Goal: Information Seeking & Learning: Learn about a topic

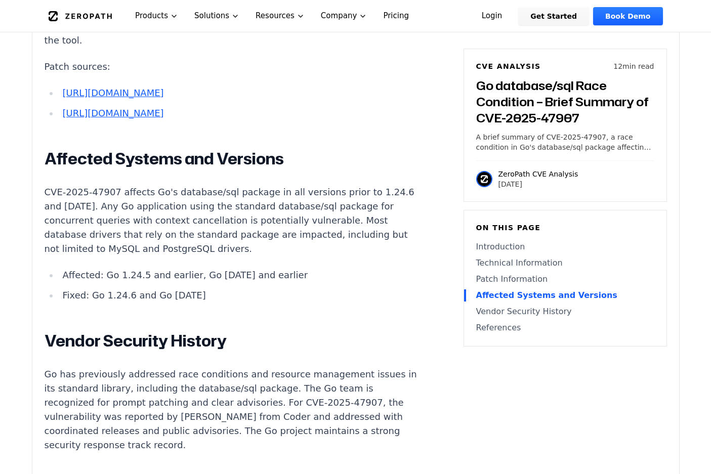
scroll to position [2006, 0]
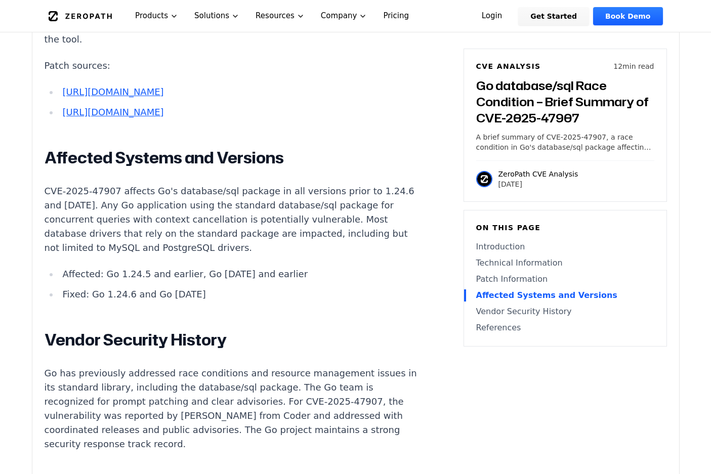
drag, startPoint x: 104, startPoint y: 214, endPoint x: 296, endPoint y: 218, distance: 192.2
click at [296, 267] on li "Affected: Go 1.24.5 and earlier, Go [DATE] and earlier" at bounding box center [240, 274] width 362 height 14
click at [290, 222] on div at bounding box center [290, 222] width 0 height 0
click at [301, 267] on ul "Affected: Go 1.24.5 and earlier, Go [DATE] and earlier Fixed: Go 1.24.6 and Go …" at bounding box center [233, 284] width 376 height 34
click at [361, 192] on p "CVE-2025-47907 affects Go's database/sql package in all versions prior to 1.24.…" at bounding box center [233, 219] width 376 height 71
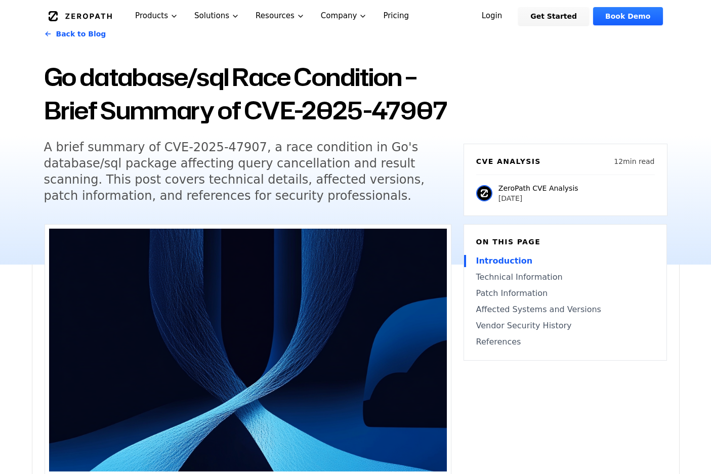
scroll to position [0, 0]
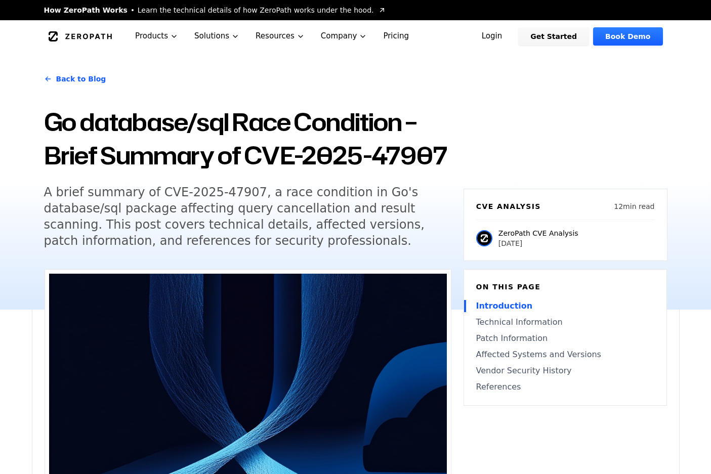
click at [454, 232] on div "Back to Blog Go database/sql Race Condition – Brief Summary of CVE-2025-47907 A…" at bounding box center [355, 181] width 647 height 257
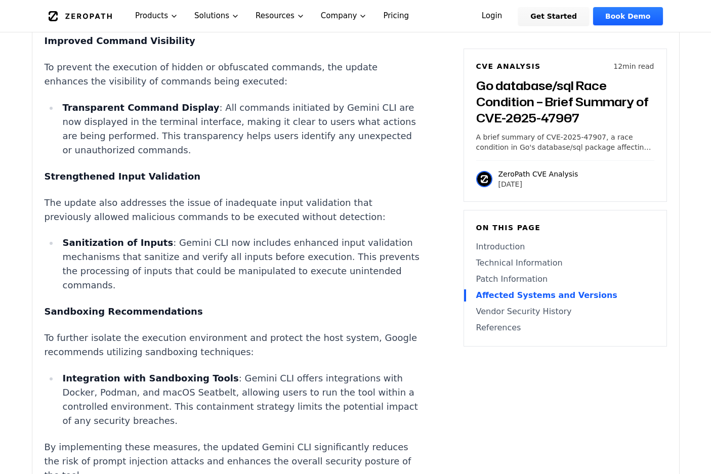
scroll to position [1524, 0]
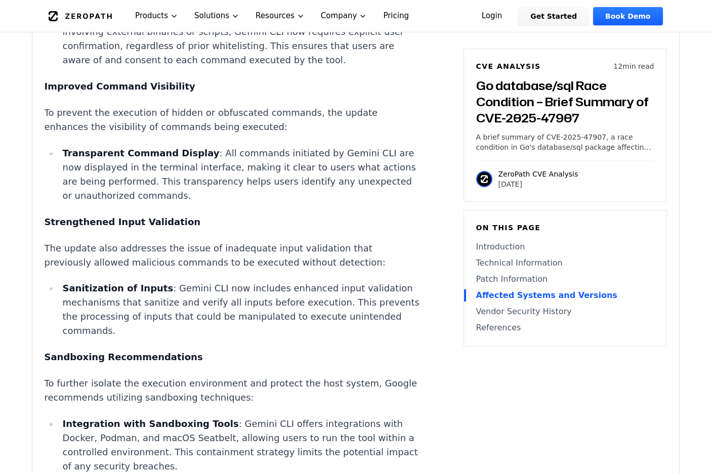
click at [253, 417] on li "Integration with Sandboxing Tools : Gemini CLI offers integrations with Docker,…" at bounding box center [240, 445] width 362 height 57
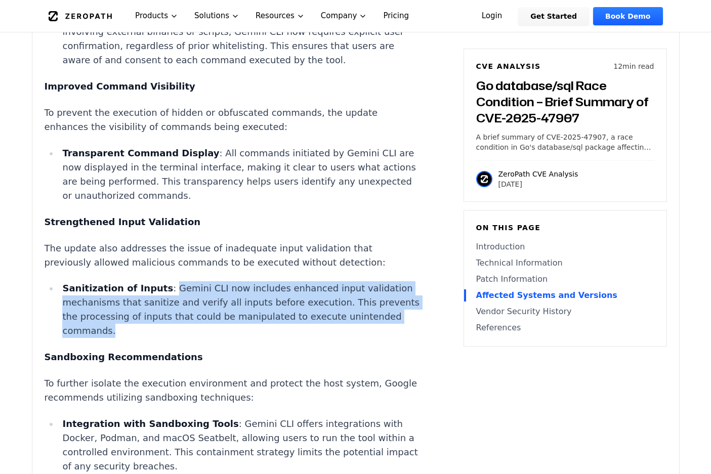
drag, startPoint x: 360, startPoint y: 266, endPoint x: 156, endPoint y: 228, distance: 206.8
click at [156, 281] on li "Sanitization of Inputs : Gemini CLI now includes enhanced input validation mech…" at bounding box center [240, 309] width 362 height 57
click at [150, 211] on div at bounding box center [150, 211] width 0 height 0
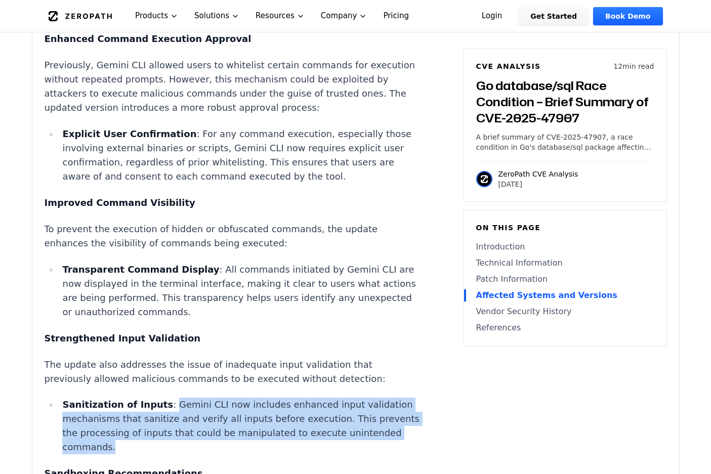
scroll to position [1406, 0]
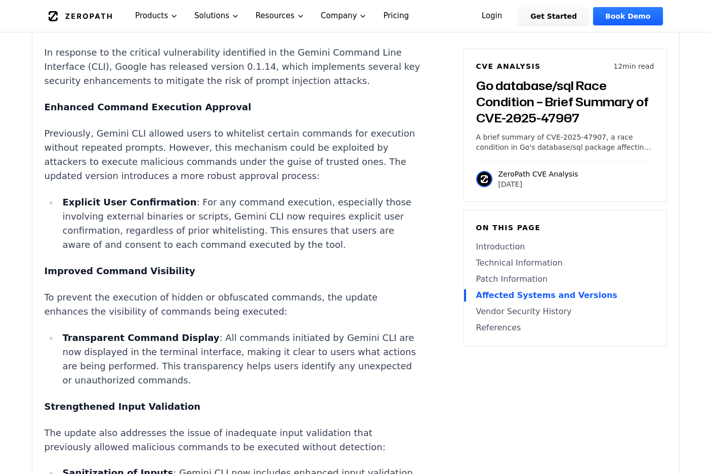
click at [79, 228] on div "Introduction Silent data corruption in production is among the most challenging…" at bounding box center [233, 351] width 376 height 2054
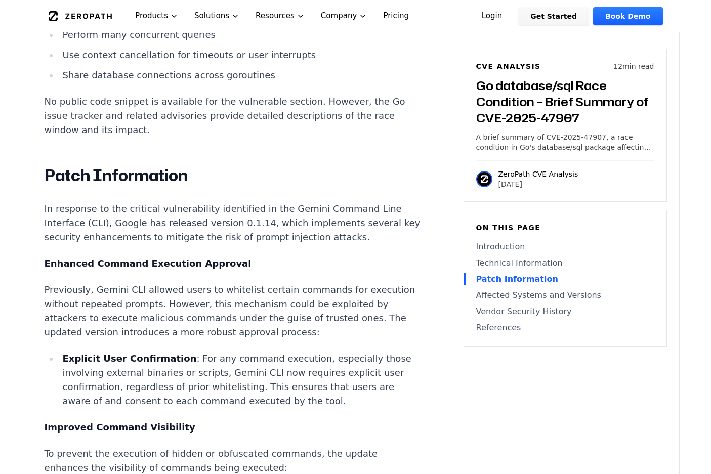
scroll to position [1163, 0]
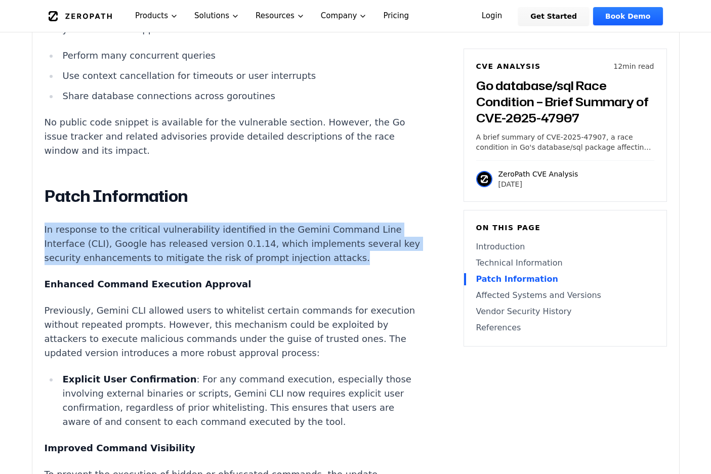
drag, startPoint x: 293, startPoint y: 203, endPoint x: 53, endPoint y: 167, distance: 242.5
click at [38, 173] on div "Experimental AI-Generated Content This CVE analysis is an experimental publicat…" at bounding box center [355, 353] width 646 height 2495
click at [32, 152] on div at bounding box center [32, 152] width 0 height 0
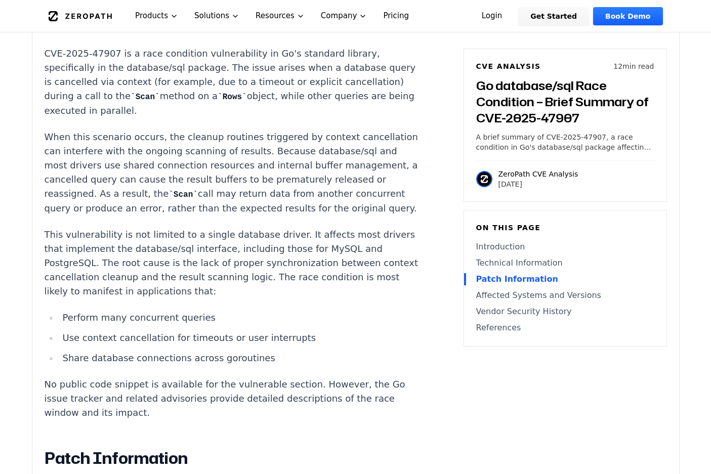
scroll to position [897, 0]
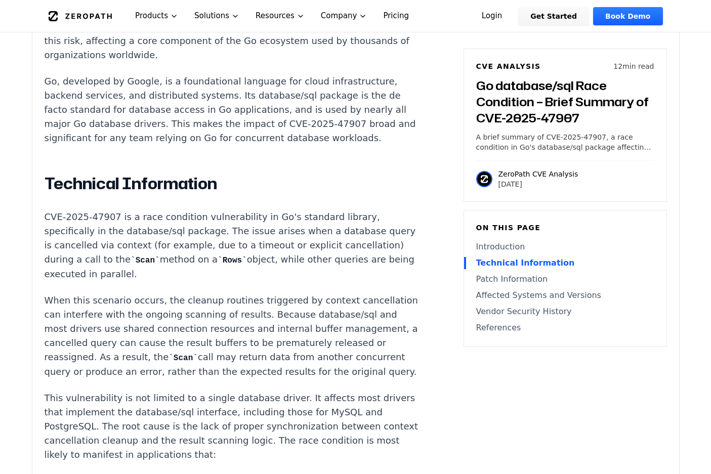
scroll to position [707, 0]
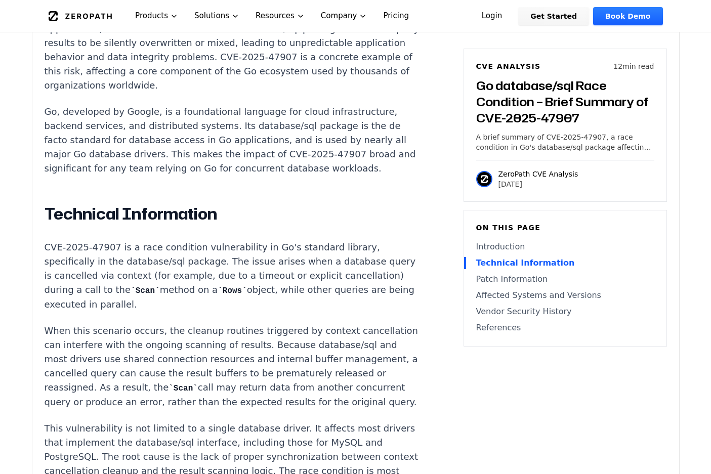
drag, startPoint x: 40, startPoint y: 234, endPoint x: 331, endPoint y: 269, distance: 292.4
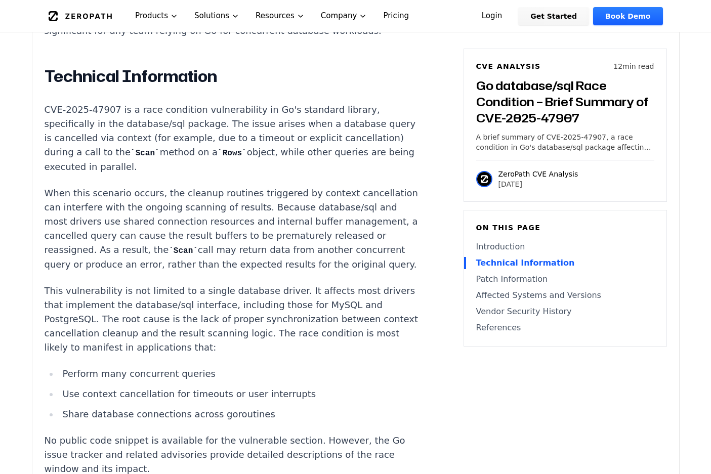
scroll to position [848, 0]
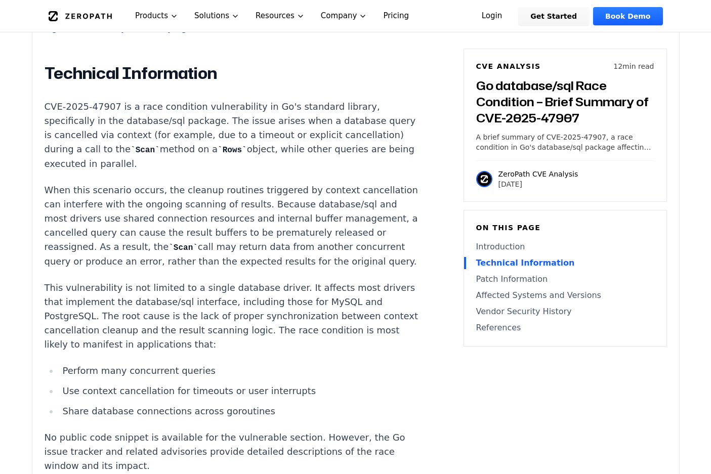
drag, startPoint x: 161, startPoint y: 238, endPoint x: 39, endPoint y: 164, distance: 143.2
click at [292, 232] on p "When this scenario occurs, the cleanup routines triggered by context cancellati…" at bounding box center [233, 225] width 376 height 85
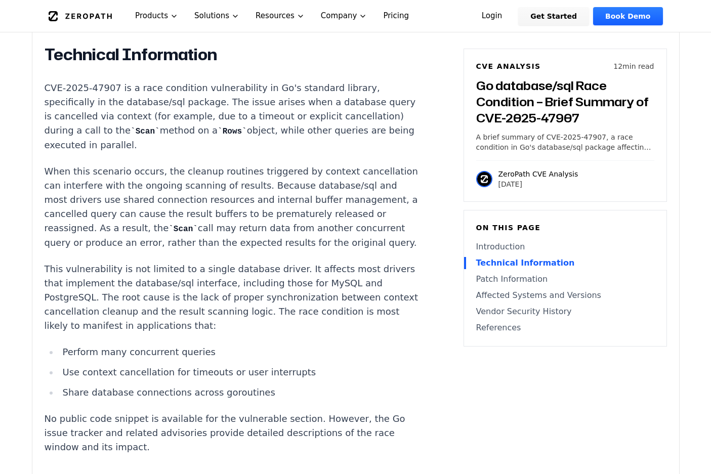
scroll to position [871, 0]
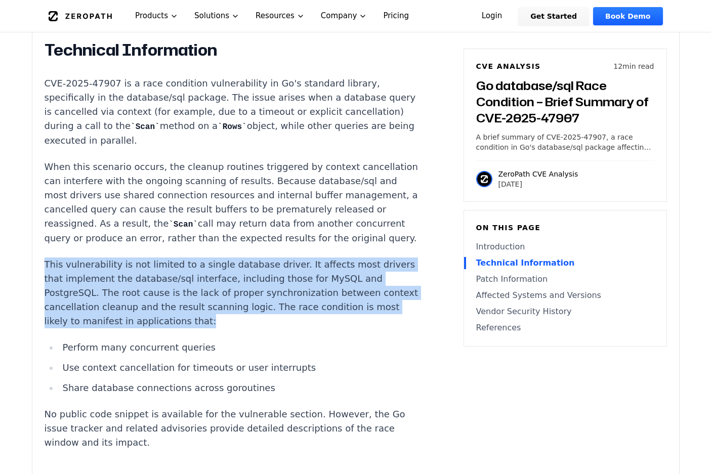
drag, startPoint x: 44, startPoint y: 233, endPoint x: 434, endPoint y: 274, distance: 392.0
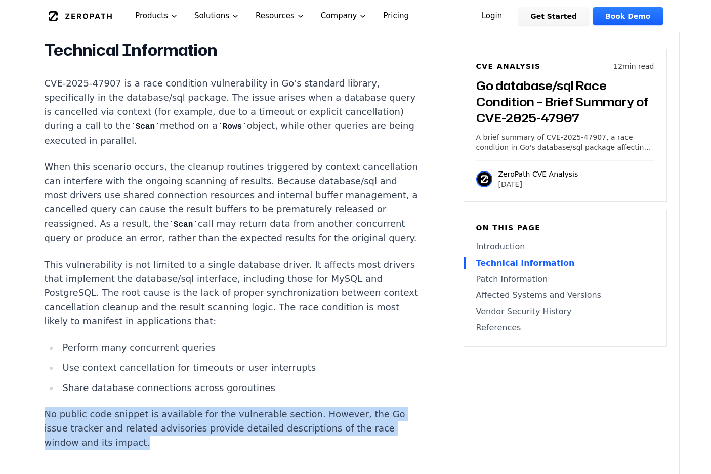
drag, startPoint x: 42, startPoint y: 368, endPoint x: 432, endPoint y: 390, distance: 390.6
click at [426, 390] on div at bounding box center [426, 390] width 0 height 0
click at [413, 407] on p "No public code snippet is available for the vulnerable section. However, the Go…" at bounding box center [233, 428] width 376 height 42
